Goal: Task Accomplishment & Management: Complete application form

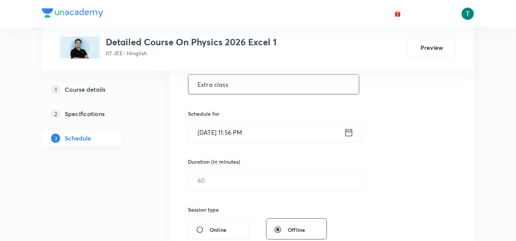
type input "Extra class"
click at [220, 130] on input "Oct 4, 2025, 11:56 PM" at bounding box center [266, 132] width 156 height 19
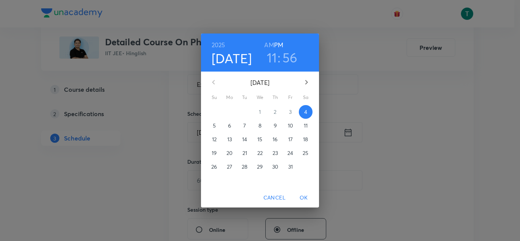
click at [216, 126] on span "5" at bounding box center [214, 126] width 14 height 8
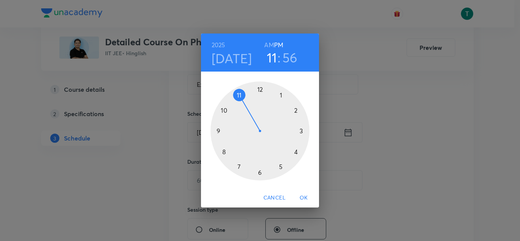
drag, startPoint x: 269, startPoint y: 35, endPoint x: 268, endPoint y: 41, distance: 6.1
click at [268, 41] on div "2025 Oct 5 11 : 56 AM PM" at bounding box center [260, 52] width 118 height 38
click at [268, 41] on h6 "AM" at bounding box center [269, 45] width 10 height 11
click at [226, 111] on div at bounding box center [259, 130] width 99 height 99
click at [260, 88] on div at bounding box center [259, 130] width 99 height 99
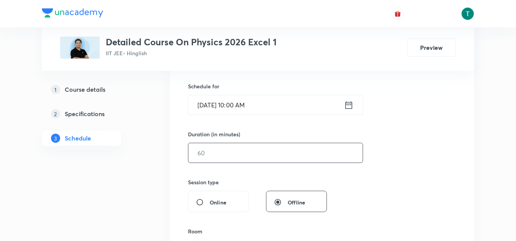
scroll to position [182, 0]
click at [222, 152] on input "text" at bounding box center [275, 152] width 174 height 19
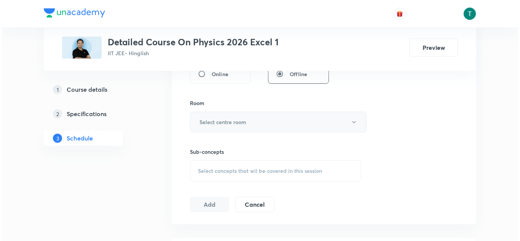
scroll to position [309, 0]
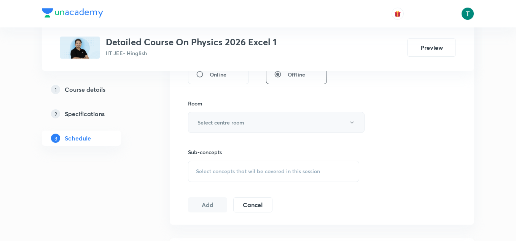
type input "120"
click at [243, 115] on button "Select centre room" at bounding box center [276, 122] width 177 height 21
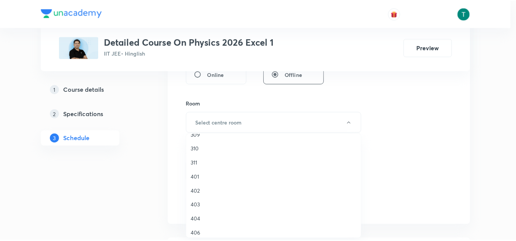
scroll to position [120, 0]
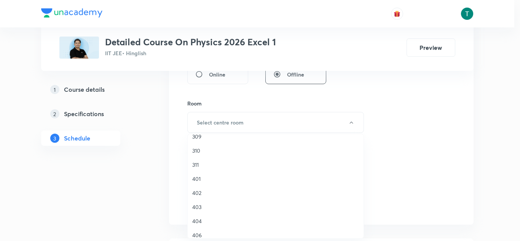
click at [204, 166] on span "311" at bounding box center [275, 165] width 167 height 8
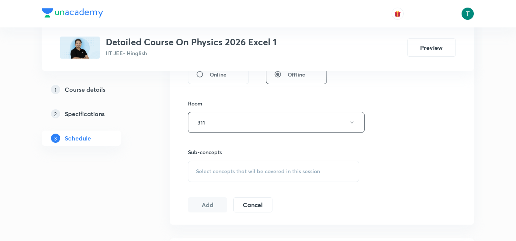
click at [228, 169] on span "Select concepts that wil be covered in this session" at bounding box center [258, 171] width 124 height 6
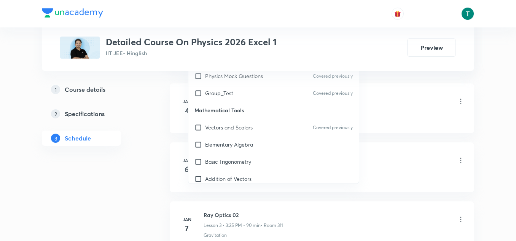
scroll to position [0, 0]
click at [237, 135] on div "Vectors and Scalars Covered previously" at bounding box center [273, 127] width 170 height 17
checkbox input "true"
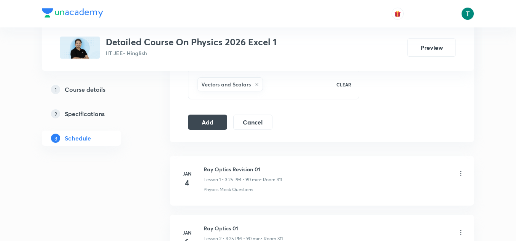
scroll to position [416, 0]
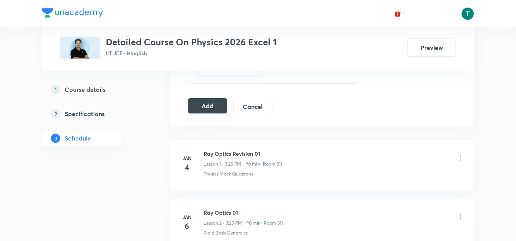
click at [195, 103] on button "Add" at bounding box center [207, 105] width 39 height 15
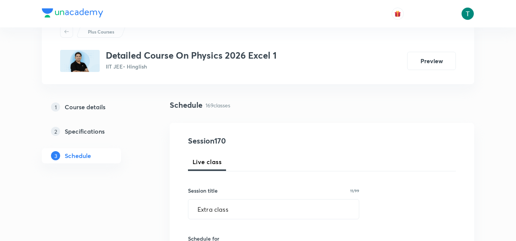
scroll to position [0, 0]
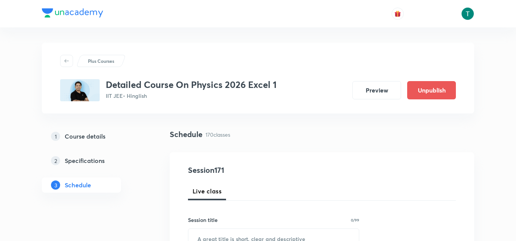
scroll to position [10395, 0]
